Goal: Find contact information: Find contact information

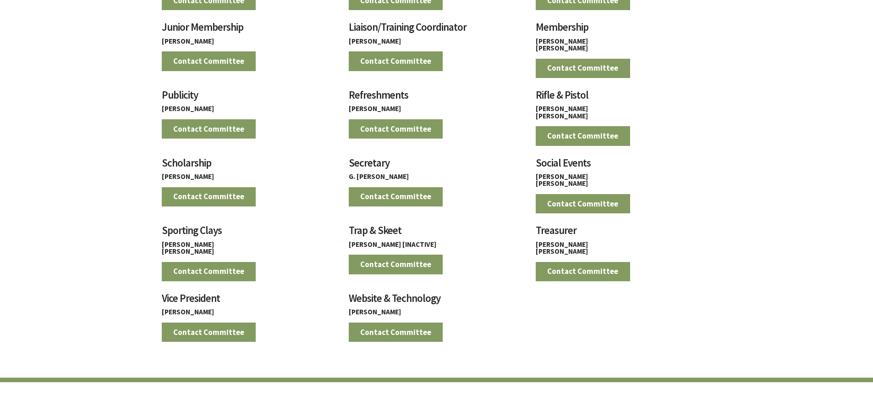
scroll to position [871, 0]
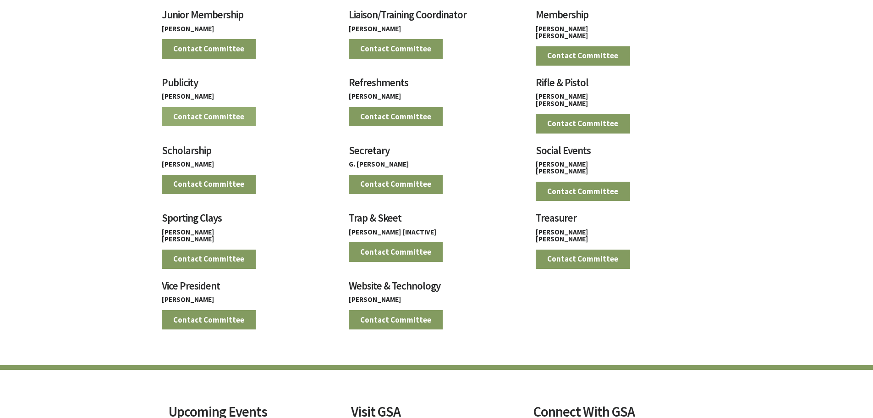
click at [209, 115] on link "Contact Committee" at bounding box center [209, 116] width 94 height 19
